Goal: Task Accomplishment & Management: Use online tool/utility

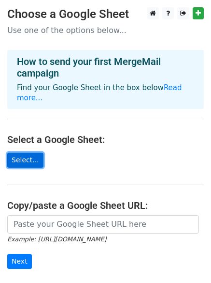
click at [27, 152] on link "Select..." at bounding box center [25, 159] width 36 height 15
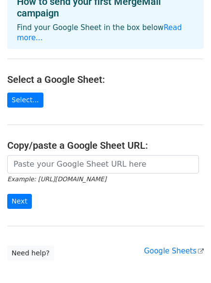
scroll to position [80, 0]
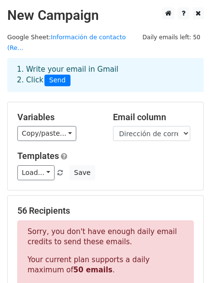
scroll to position [13, 0]
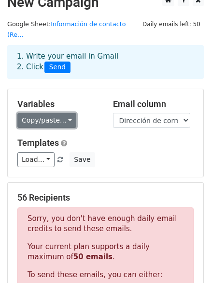
click at [61, 113] on link "Copy/paste..." at bounding box center [46, 120] width 59 height 15
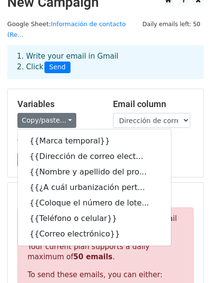
click at [196, 75] on div "1. Write your email in Gmail 2. Click Send" at bounding box center [105, 69] width 211 height 39
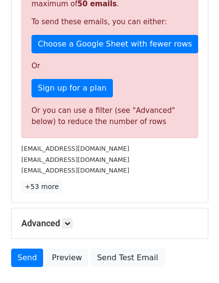
scroll to position [321, 0]
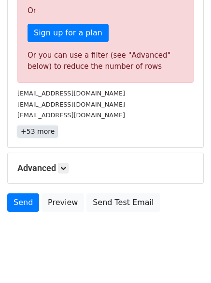
click at [36, 125] on link "+53 more" at bounding box center [37, 131] width 41 height 12
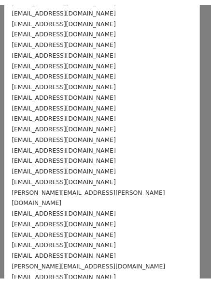
scroll to position [0, 0]
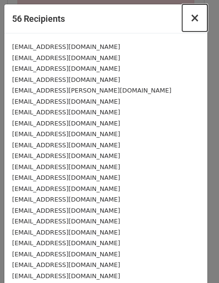
click at [190, 22] on span "×" at bounding box center [195, 18] width 10 height 14
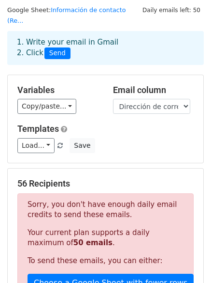
scroll to position [26, 0]
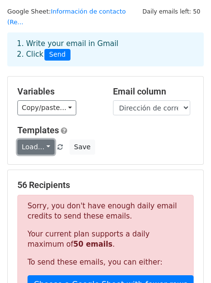
click at [44, 139] on link "Load..." at bounding box center [35, 146] width 37 height 15
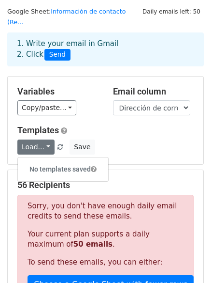
click at [126, 125] on div "Templates Load... No templates saved Save" at bounding box center [105, 140] width 191 height 30
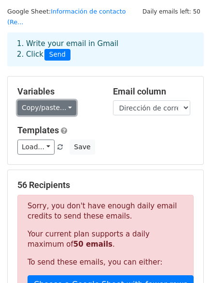
click at [60, 103] on link "Copy/paste..." at bounding box center [46, 107] width 59 height 15
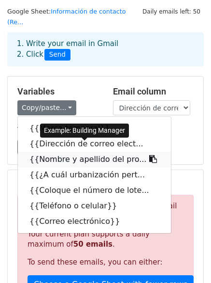
click at [79, 151] on link "{{Nombre y apellido del pro..." at bounding box center [94, 158] width 153 height 15
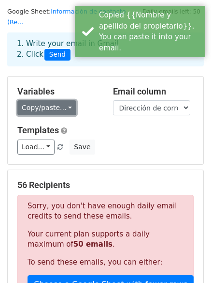
click at [54, 101] on link "Copy/paste..." at bounding box center [46, 107] width 59 height 15
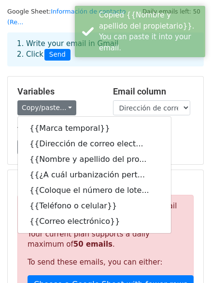
click at [88, 86] on h5 "Variables" at bounding box center [57, 91] width 81 height 11
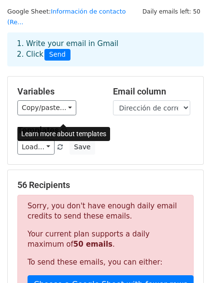
click at [64, 127] on span at bounding box center [64, 130] width 6 height 7
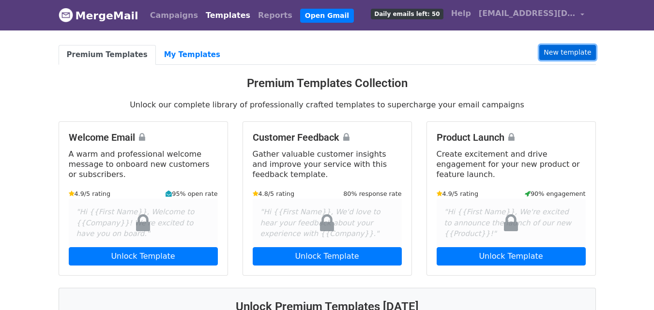
click at [558, 49] on link "New template" at bounding box center [567, 52] width 56 height 15
